Goal: Task Accomplishment & Management: Manage account settings

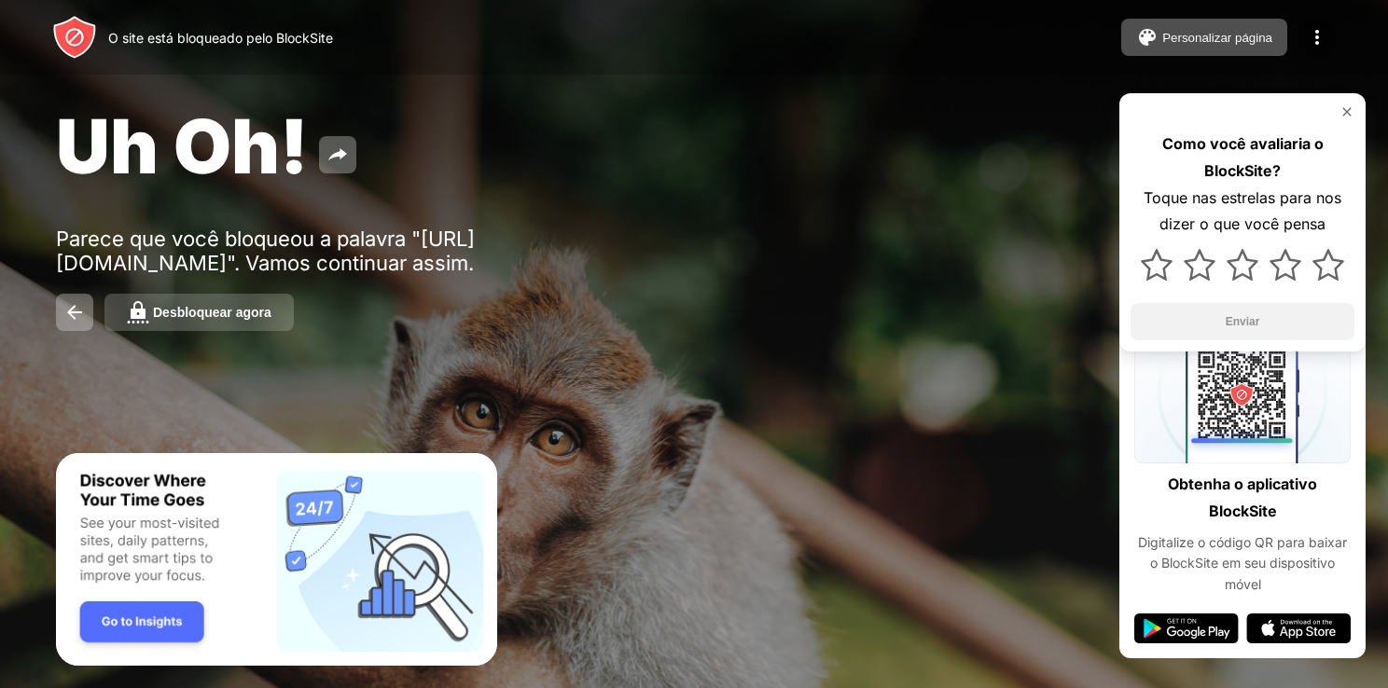
click at [159, 319] on div "Desbloquear agora" at bounding box center [212, 312] width 118 height 15
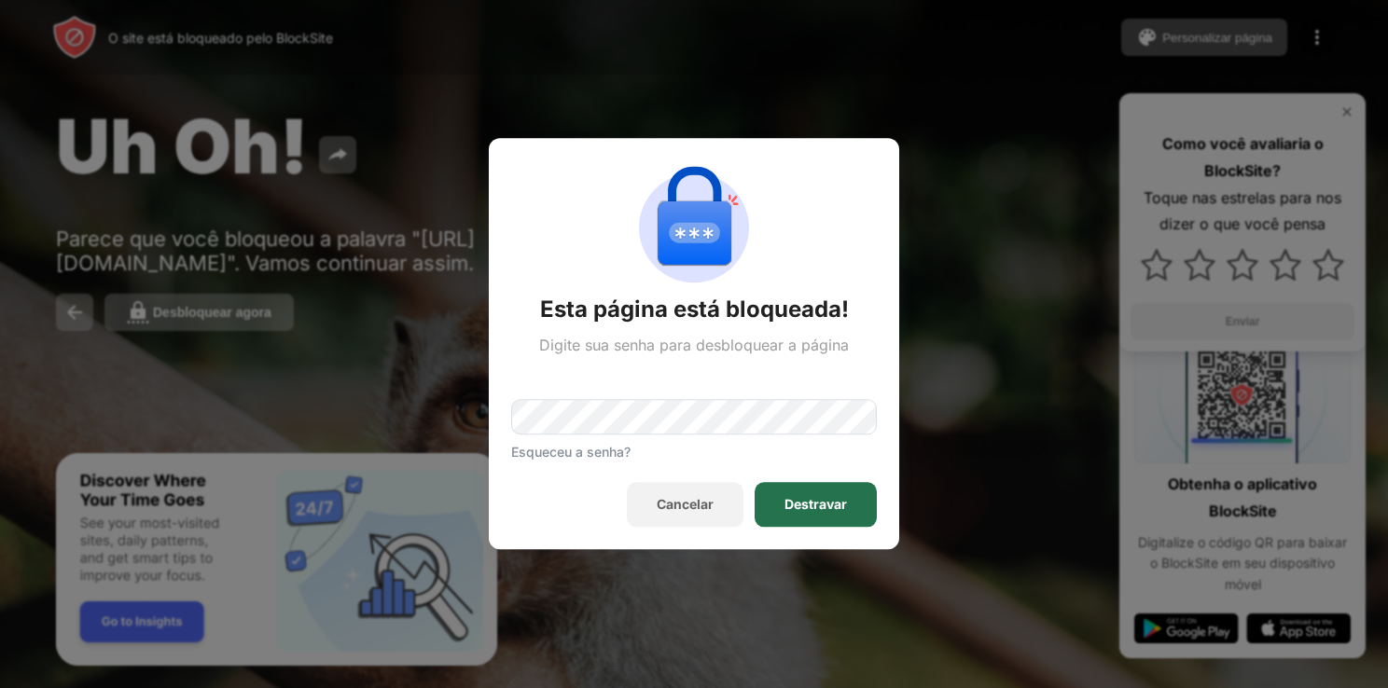
click at [798, 498] on div "Destravar" at bounding box center [815, 505] width 62 height 15
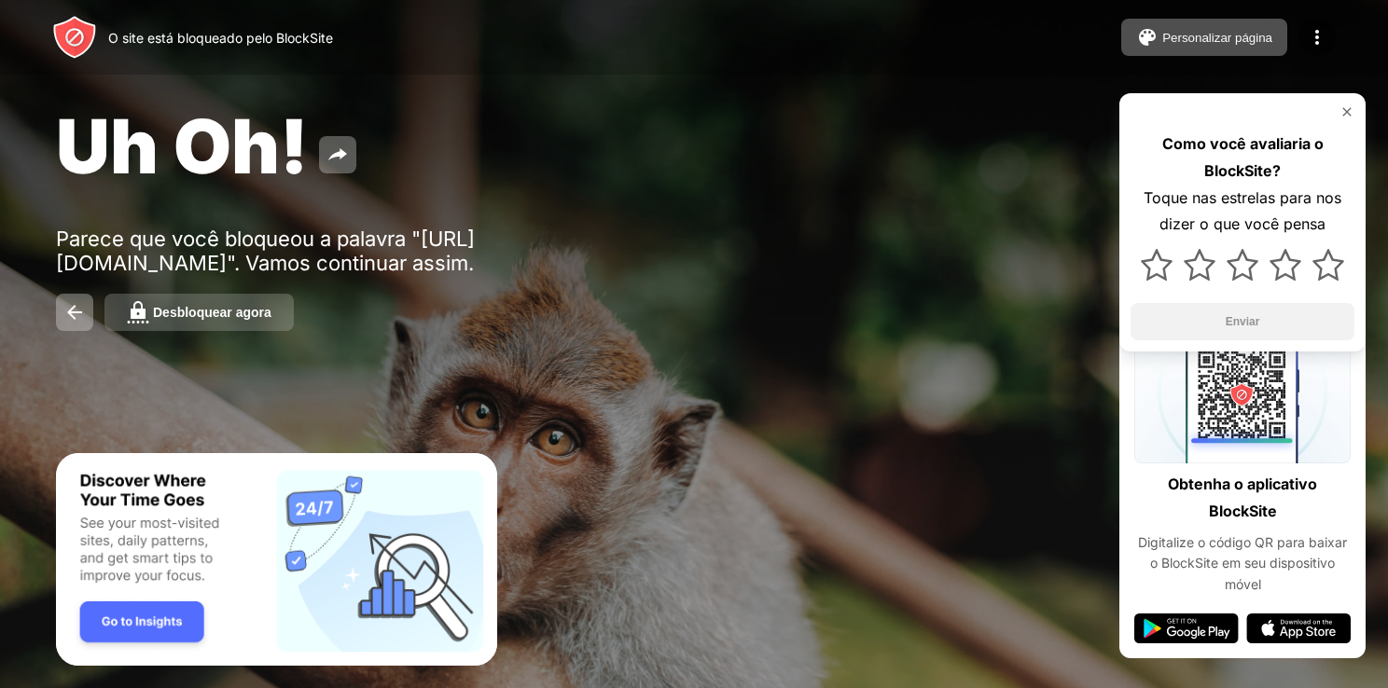
click at [215, 312] on div "Desbloquear agora" at bounding box center [212, 312] width 118 height 15
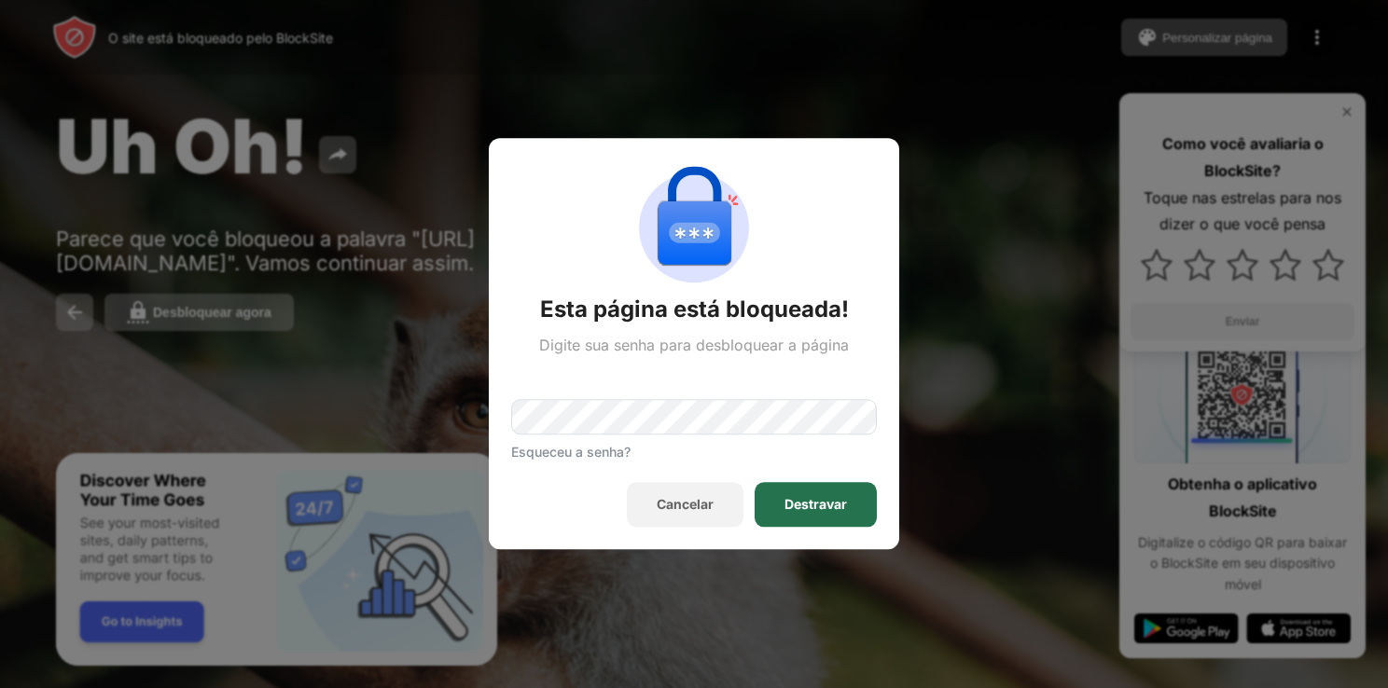
click at [795, 501] on div "Destravar" at bounding box center [815, 505] width 62 height 15
